Goal: Transaction & Acquisition: Purchase product/service

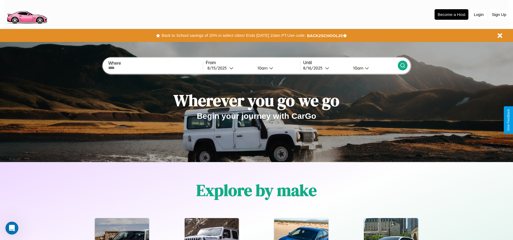
click at [155, 68] on input "text" at bounding box center [155, 68] width 94 height 4
type input "**********"
click at [229, 68] on div "[DATE]" at bounding box center [218, 67] width 22 height 5
select select "*"
select select "****"
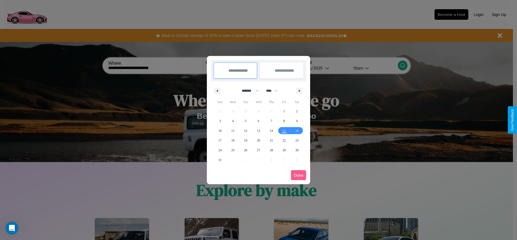
drag, startPoint x: 248, startPoint y: 91, endPoint x: 258, endPoint y: 108, distance: 20.9
click at [248, 91] on select "******* ******** ***** ***** *** **** **** ****** ********* ******* ******** **…" at bounding box center [249, 90] width 23 height 9
select select "*"
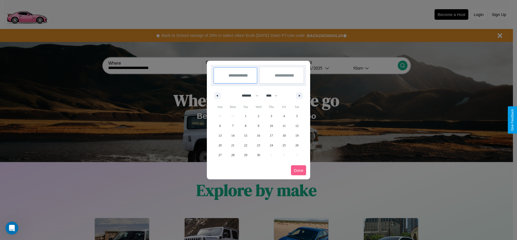
drag, startPoint x: 274, startPoint y: 95, endPoint x: 258, endPoint y: 108, distance: 20.4
click at [274, 95] on select "**** **** **** **** **** **** **** **** **** **** **** **** **** **** **** ****…" at bounding box center [271, 95] width 16 height 9
select select "****"
click at [297, 125] on span "11" at bounding box center [296, 126] width 3 height 10
type input "**********"
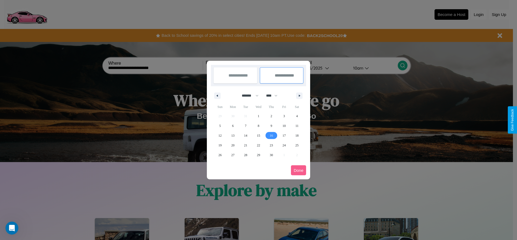
click at [271, 135] on span "16" at bounding box center [271, 136] width 3 height 10
type input "**********"
click at [298, 170] on button "Done" at bounding box center [298, 170] width 15 height 10
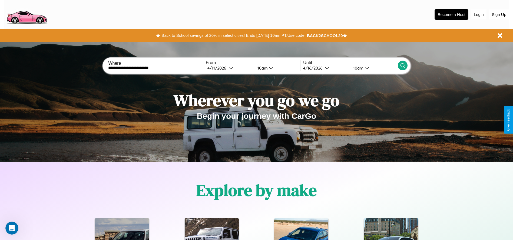
click at [402, 65] on icon at bounding box center [402, 65] width 5 height 5
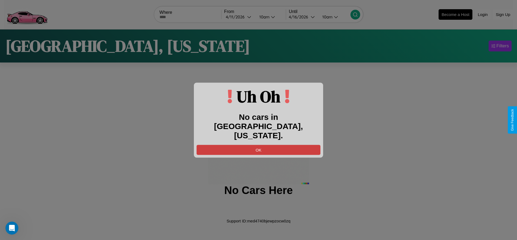
click at [258, 145] on button "OK" at bounding box center [259, 150] width 124 height 10
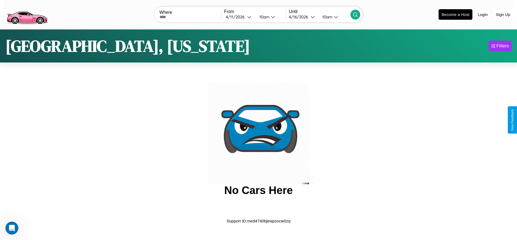
click at [27, 14] on img at bounding box center [27, 14] width 46 height 23
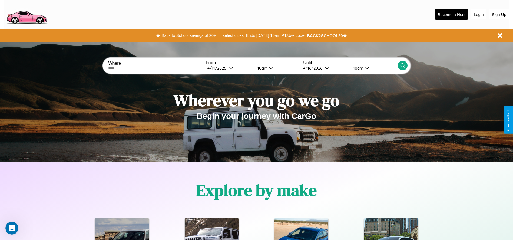
click at [233, 35] on button "Back to School savings of 20% in select cities! Ends [DATE] 10am PT. Use code:" at bounding box center [233, 36] width 147 height 8
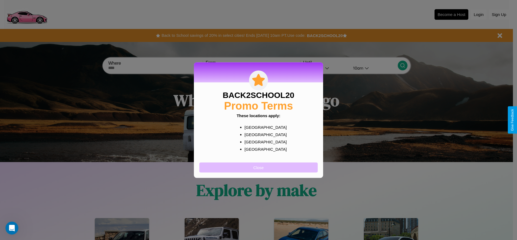
click at [258, 167] on button "Close" at bounding box center [258, 167] width 118 height 10
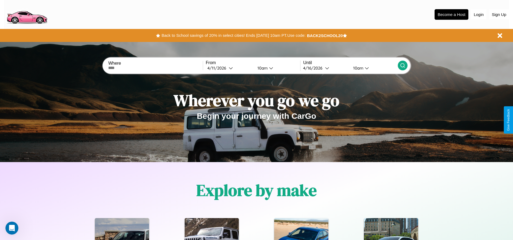
scroll to position [112, 0]
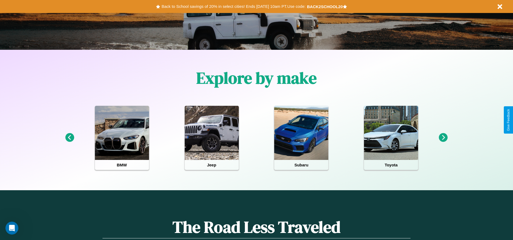
click at [443, 138] on icon at bounding box center [443, 137] width 9 height 9
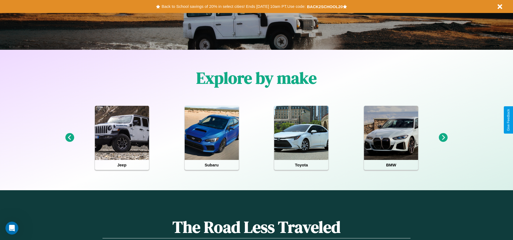
click at [69, 138] on icon at bounding box center [69, 137] width 9 height 9
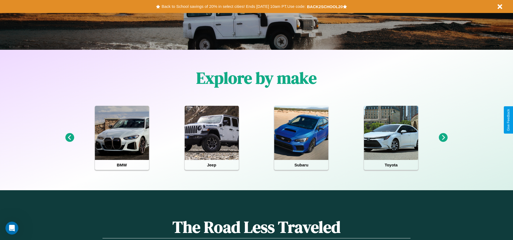
click at [69, 138] on icon at bounding box center [69, 137] width 9 height 9
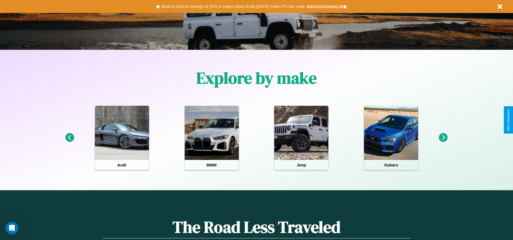
click at [443, 138] on icon at bounding box center [443, 137] width 9 height 9
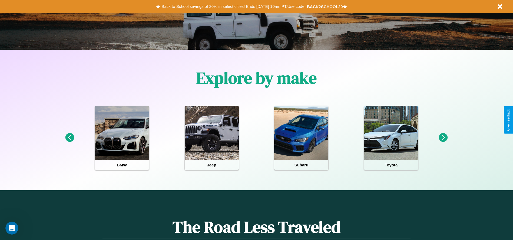
click at [443, 138] on icon at bounding box center [443, 137] width 9 height 9
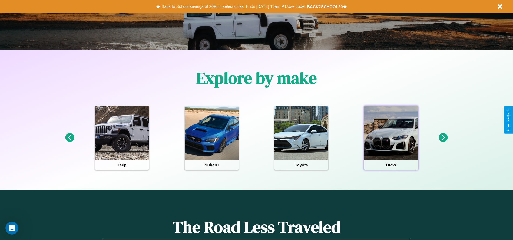
click at [391, 138] on div at bounding box center [391, 133] width 54 height 54
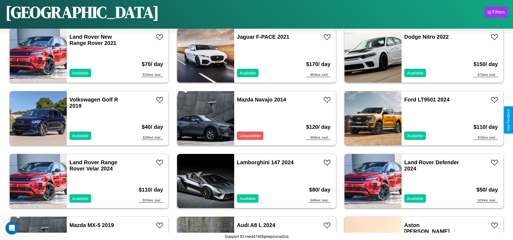
scroll to position [2318, 0]
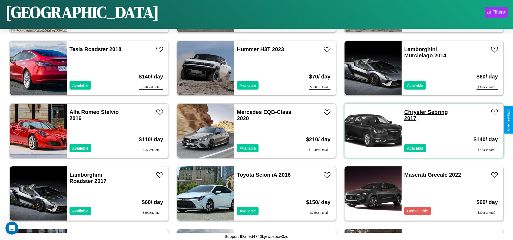
click at [412, 112] on link "Chrysler Sebring 2017" at bounding box center [426, 115] width 44 height 12
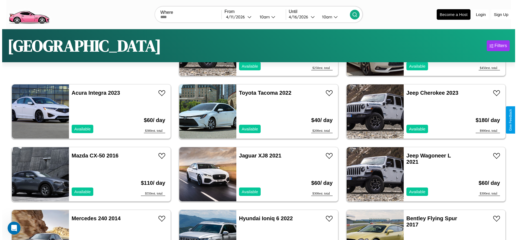
scroll to position [0, 0]
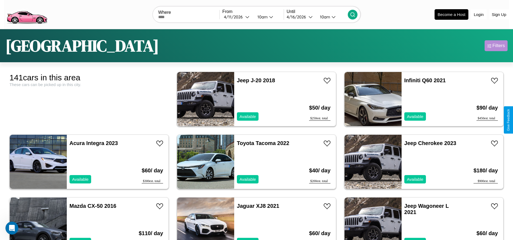
click at [496, 46] on div "Filters" at bounding box center [498, 45] width 12 height 5
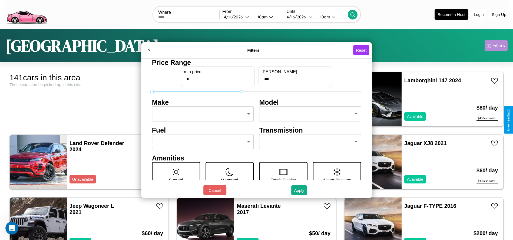
type input "***"
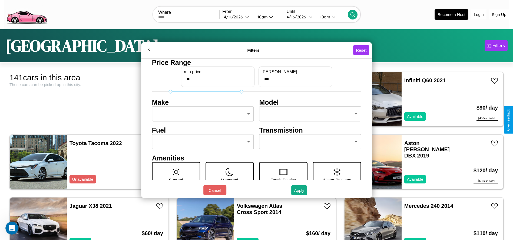
type input "**"
click at [201, 114] on body "CarGo Where From [DATE] 10am Until [DATE] 10am Become a Host Login Sign Up [GEO…" at bounding box center [256, 136] width 513 height 273
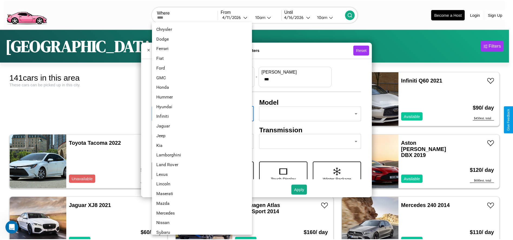
scroll to position [141, 0]
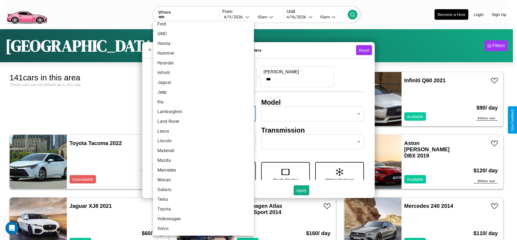
click at [201, 170] on li "Mercedes" at bounding box center [203, 170] width 101 height 10
type input "********"
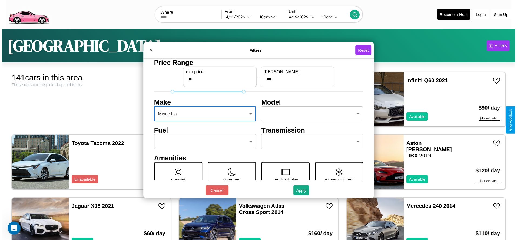
scroll to position [23, 0]
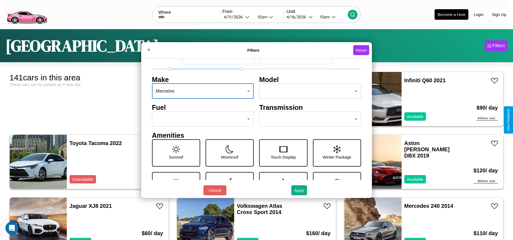
click at [307, 119] on body "CarGo Where From [DATE] 10am Until [DATE] 10am Become a Host Login Sign Up [GEO…" at bounding box center [256, 136] width 513 height 273
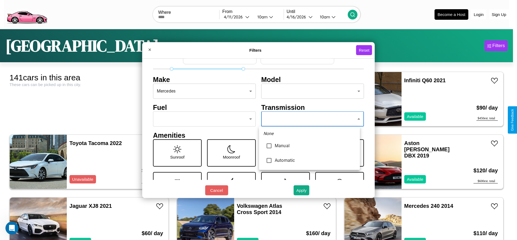
type input "******"
click at [309, 119] on div at bounding box center [258, 120] width 517 height 240
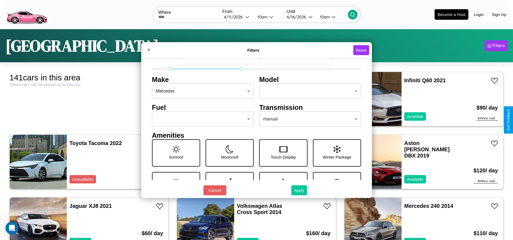
click at [299, 190] on button "Apply" at bounding box center [299, 190] width 16 height 10
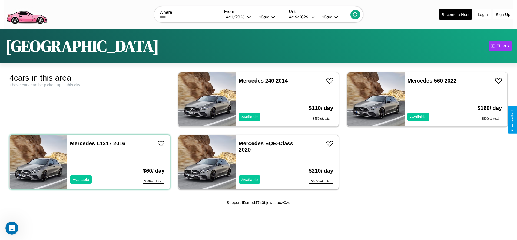
click at [82, 143] on link "Mercedes L1317 2016" at bounding box center [97, 143] width 55 height 6
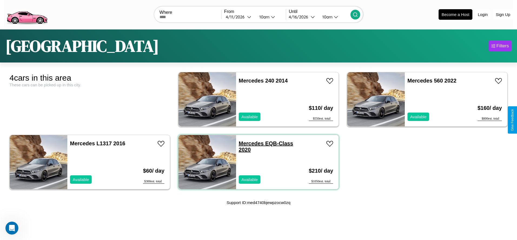
click at [249, 143] on link "Mercedes EQB-Class 2020" at bounding box center [266, 146] width 54 height 12
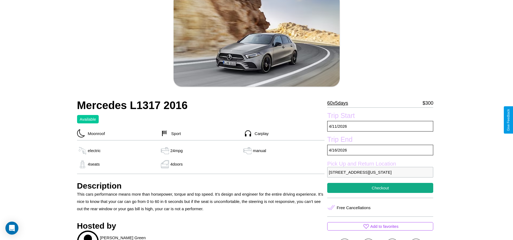
scroll to position [92, 0]
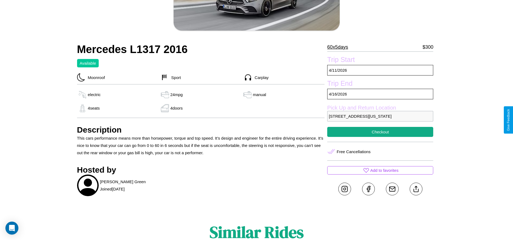
click at [380, 120] on p "9656 Hillside Avenue Los Angeles California 80608 United States" at bounding box center [380, 116] width 106 height 11
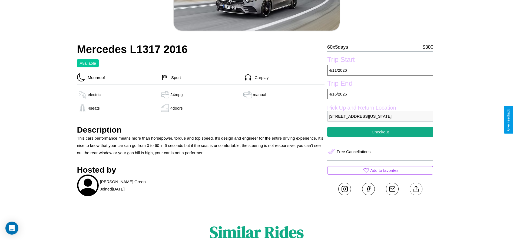
click at [380, 120] on p "9656 Hillside Avenue Los Angeles California 80608 United States" at bounding box center [380, 116] width 106 height 11
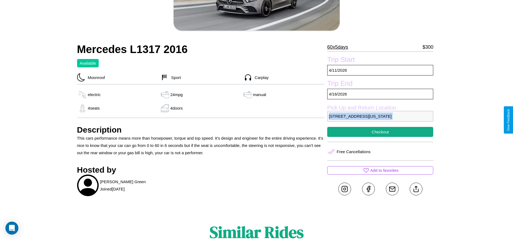
click at [380, 120] on p "9656 Hillside Avenue Los Angeles California 80608 United States" at bounding box center [380, 116] width 106 height 11
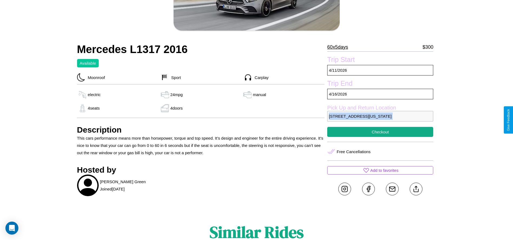
click at [380, 120] on p "9656 Hillside Avenue Los Angeles California 80608 United States" at bounding box center [380, 116] width 106 height 11
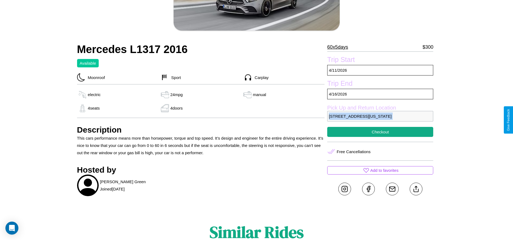
click at [380, 120] on p "9656 Hillside Avenue Los Angeles California 80608 United States" at bounding box center [380, 116] width 106 height 11
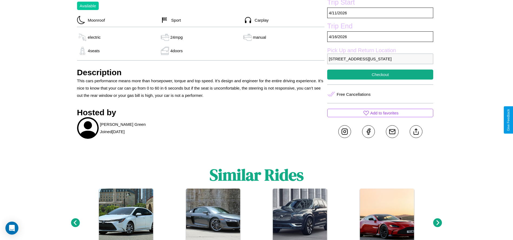
scroll to position [149, 0]
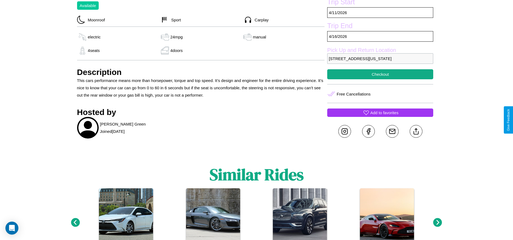
click at [380, 116] on p "Add to favorites" at bounding box center [384, 112] width 28 height 7
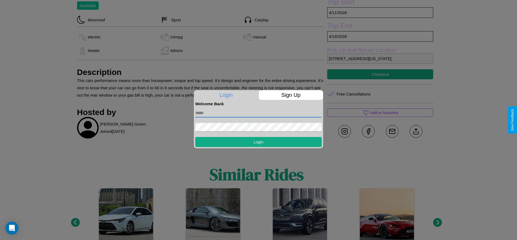
click at [258, 113] on input "text" at bounding box center [258, 113] width 127 height 9
type input "**********"
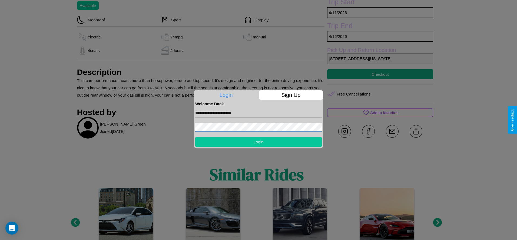
click at [258, 142] on button "Login" at bounding box center [258, 142] width 127 height 10
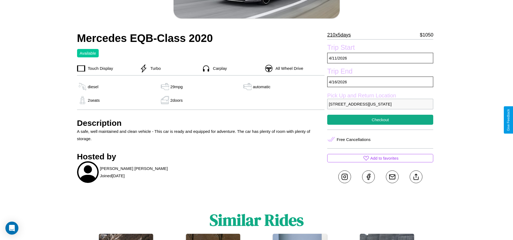
scroll to position [187, 0]
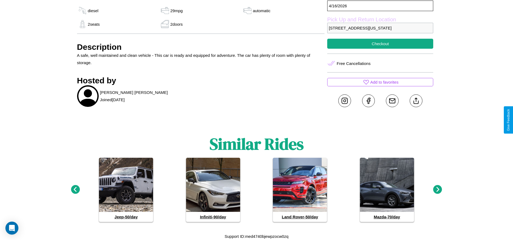
click at [75, 190] on icon at bounding box center [75, 189] width 9 height 9
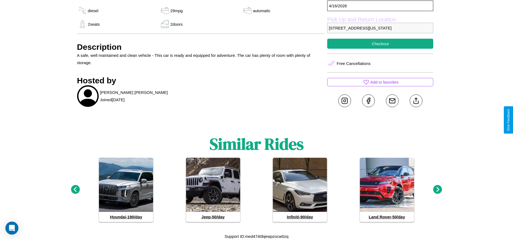
click at [75, 190] on icon at bounding box center [75, 189] width 9 height 9
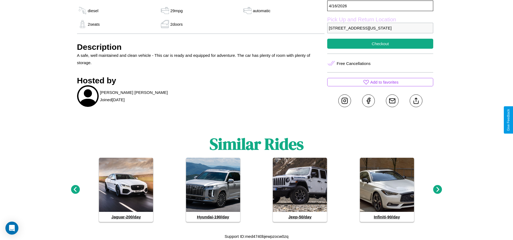
click at [437, 190] on icon at bounding box center [437, 189] width 9 height 9
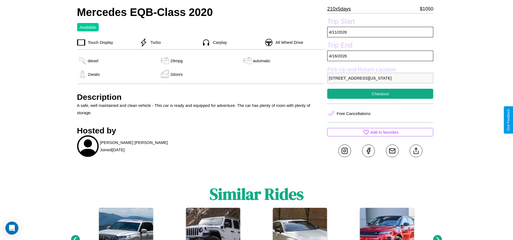
scroll to position [111, 0]
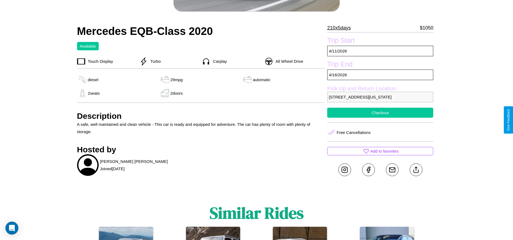
click at [380, 118] on button "Checkout" at bounding box center [380, 113] width 106 height 10
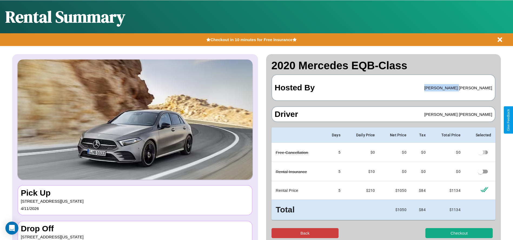
click at [305, 233] on button "Back" at bounding box center [304, 233] width 67 height 10
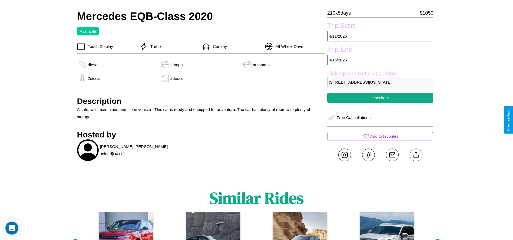
scroll to position [149, 0]
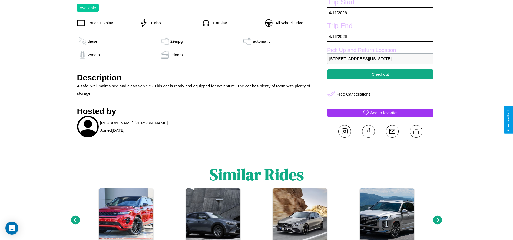
click at [380, 116] on p "Add to favorites" at bounding box center [384, 112] width 28 height 7
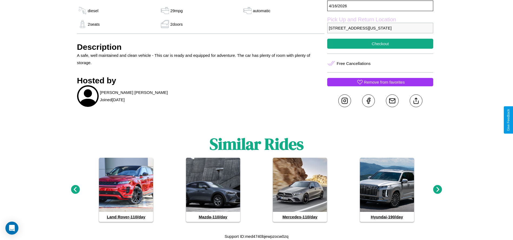
scroll to position [187, 0]
click at [437, 190] on icon at bounding box center [437, 189] width 9 height 9
